Goal: Navigation & Orientation: Find specific page/section

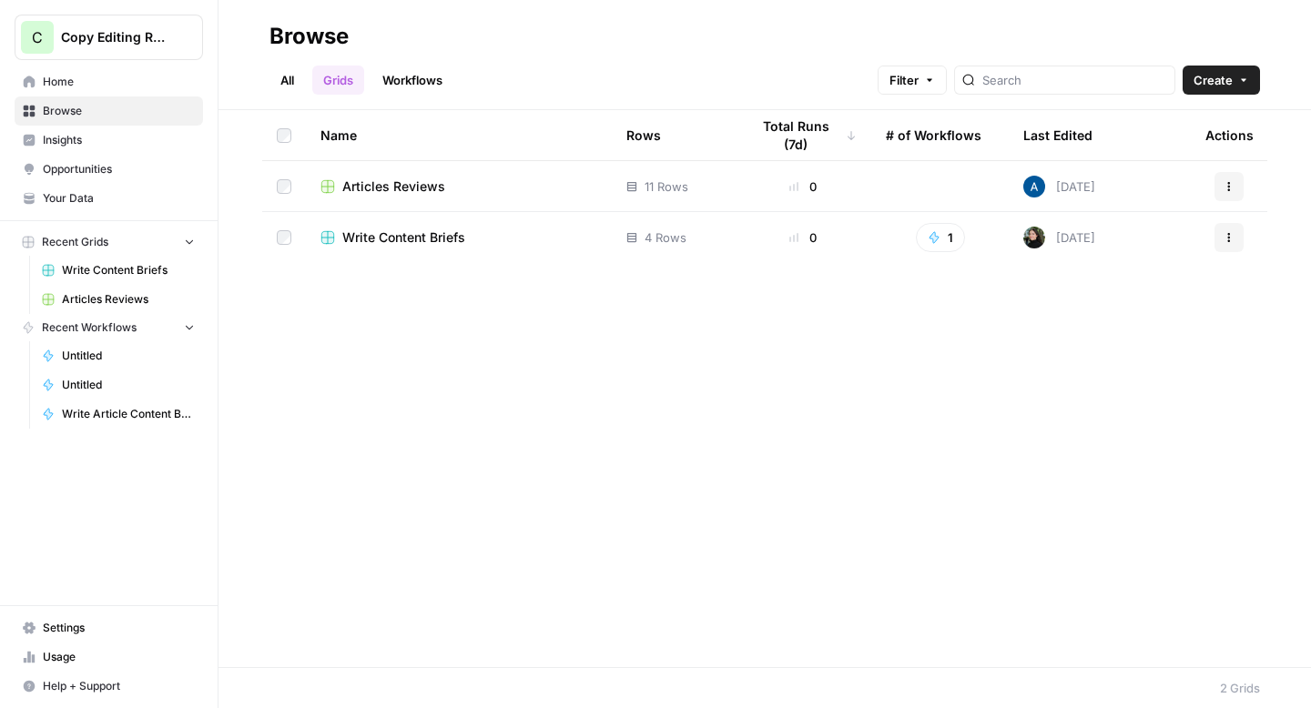
click at [81, 36] on span "Copy Editing Review" at bounding box center [116, 37] width 110 height 18
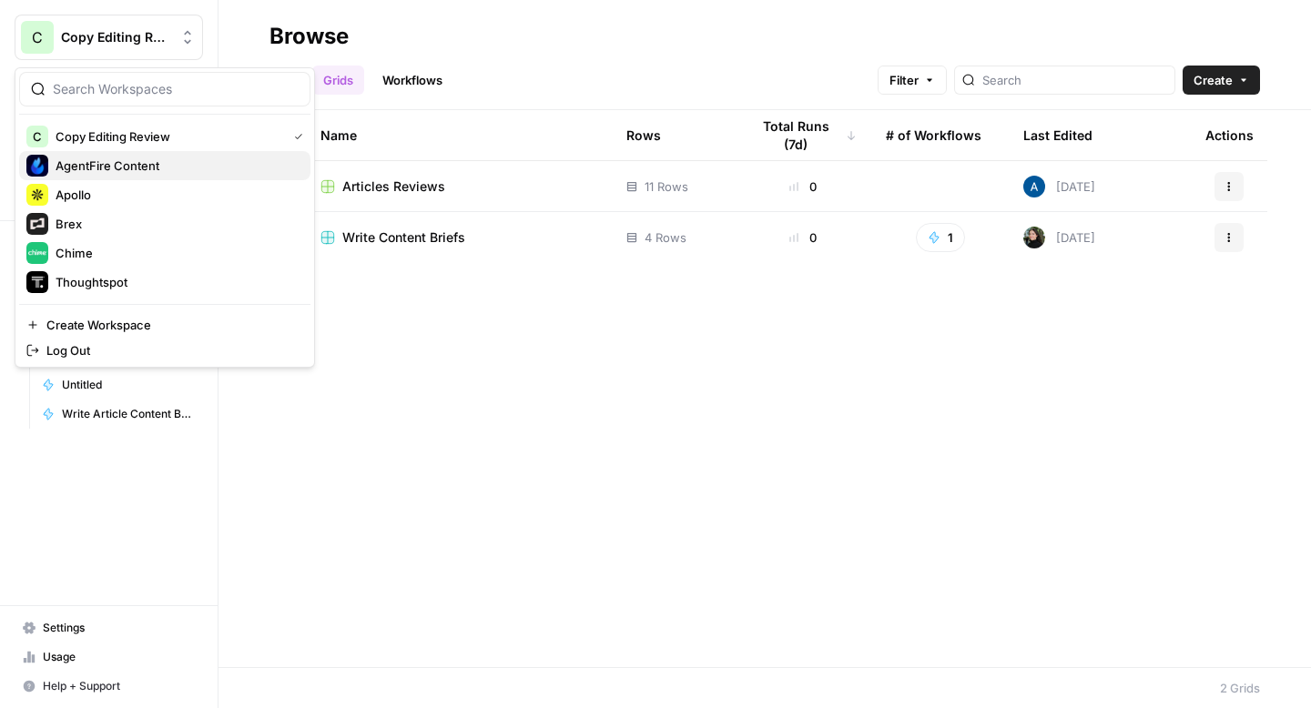
click at [104, 155] on div "AgentFire Content" at bounding box center [164, 166] width 277 height 22
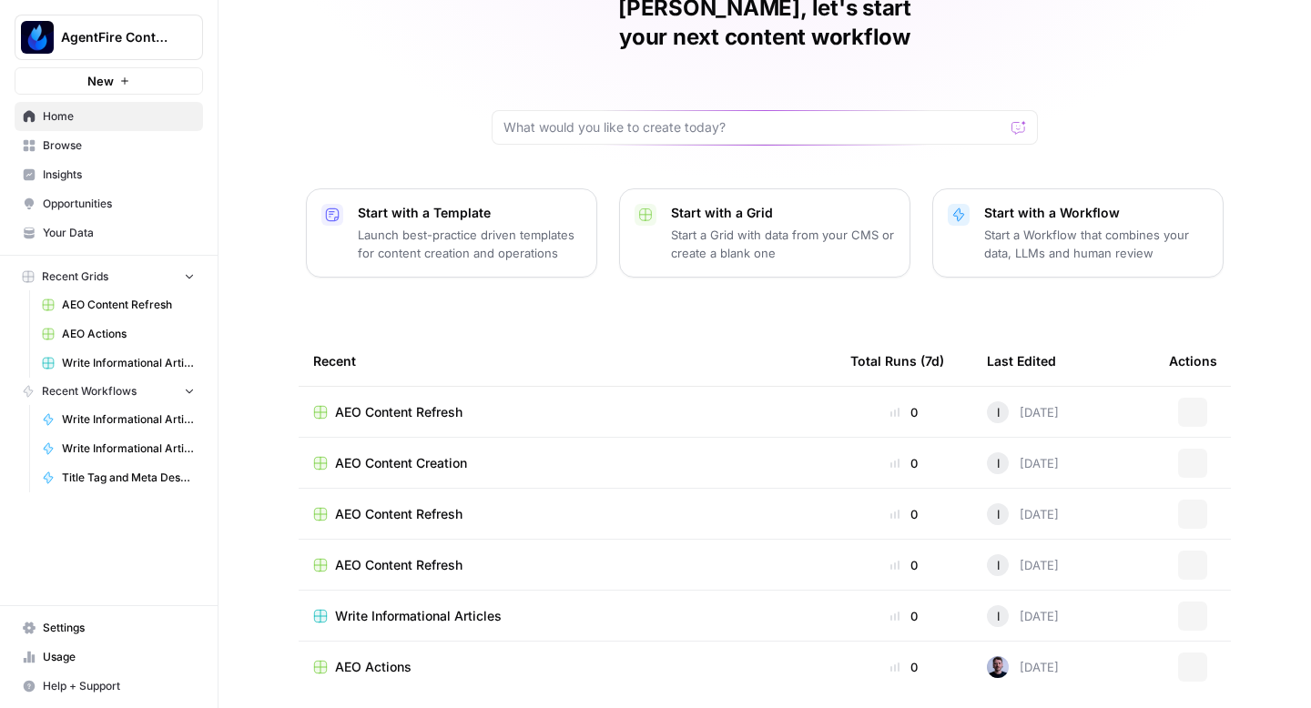
scroll to position [129, 0]
